Goal: Complete application form: Complete application form

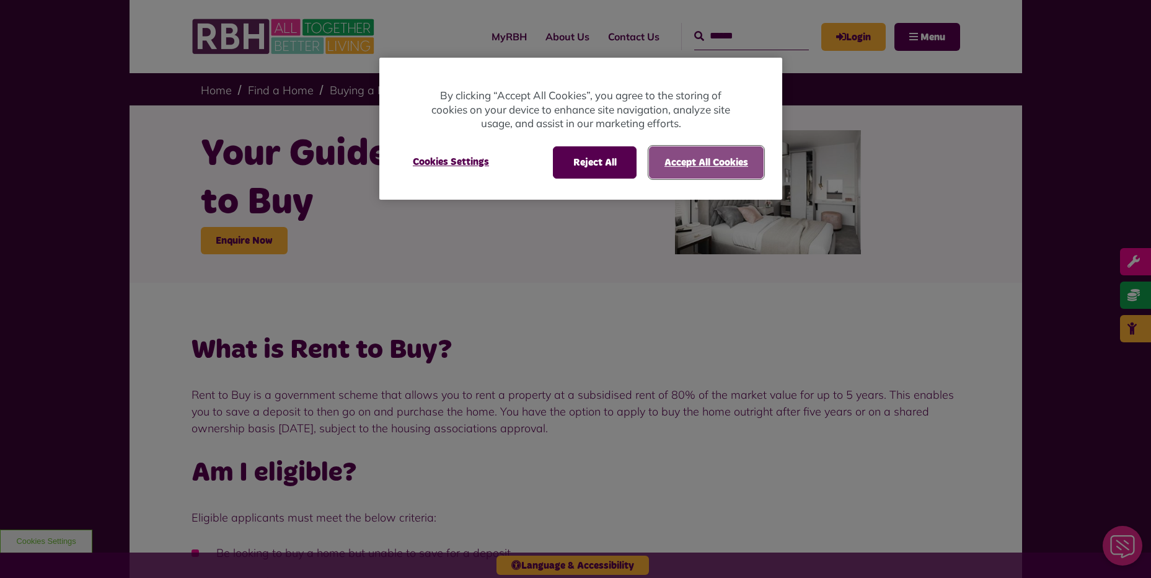
click at [694, 156] on button "Accept All Cookies" at bounding box center [706, 162] width 115 height 32
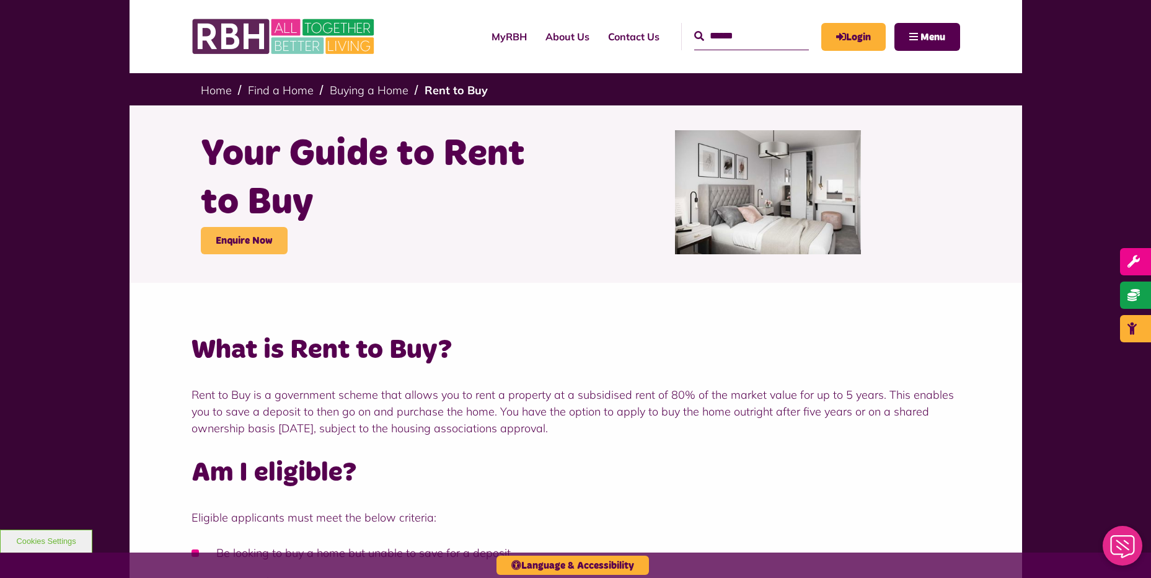
click at [267, 245] on link "Enquire Now" at bounding box center [244, 240] width 87 height 27
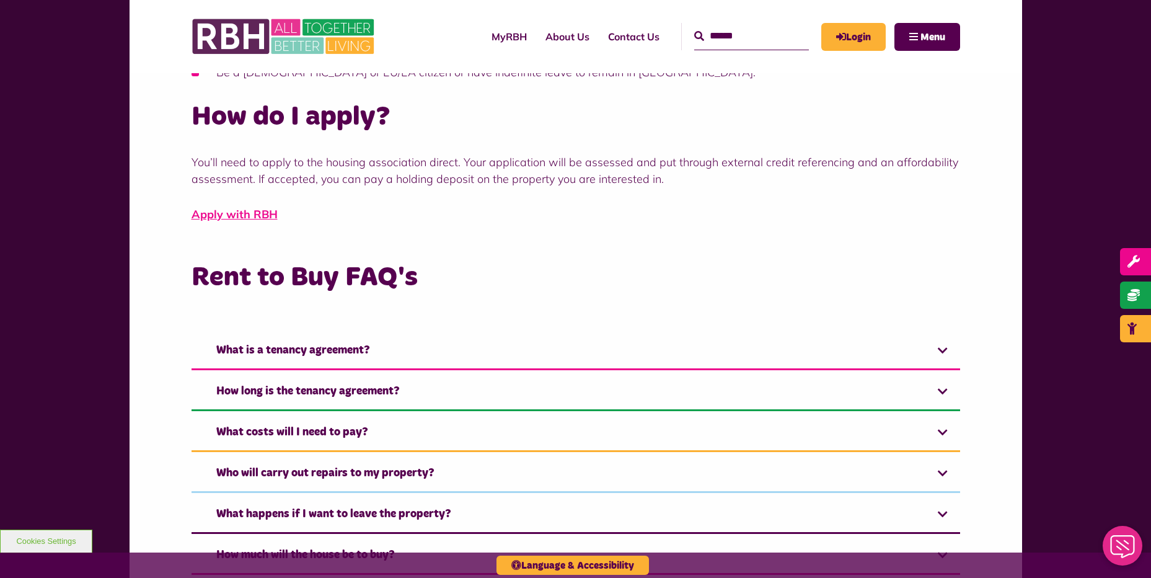
scroll to position [686, 0]
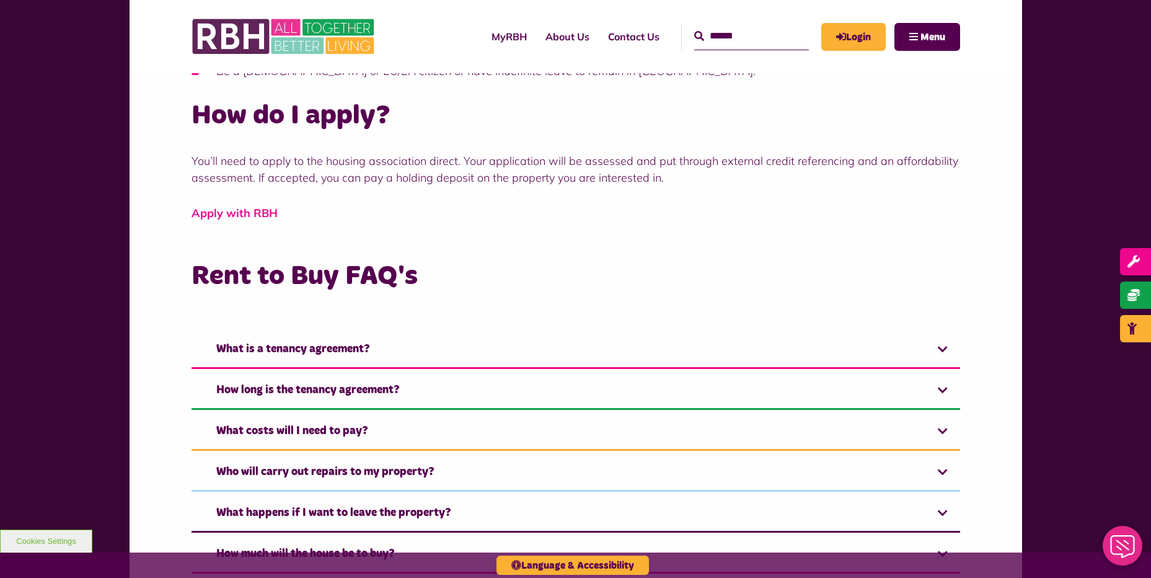
click at [255, 212] on link "Apply with RBH" at bounding box center [235, 213] width 86 height 14
